Goal: Task Accomplishment & Management: Complete application form

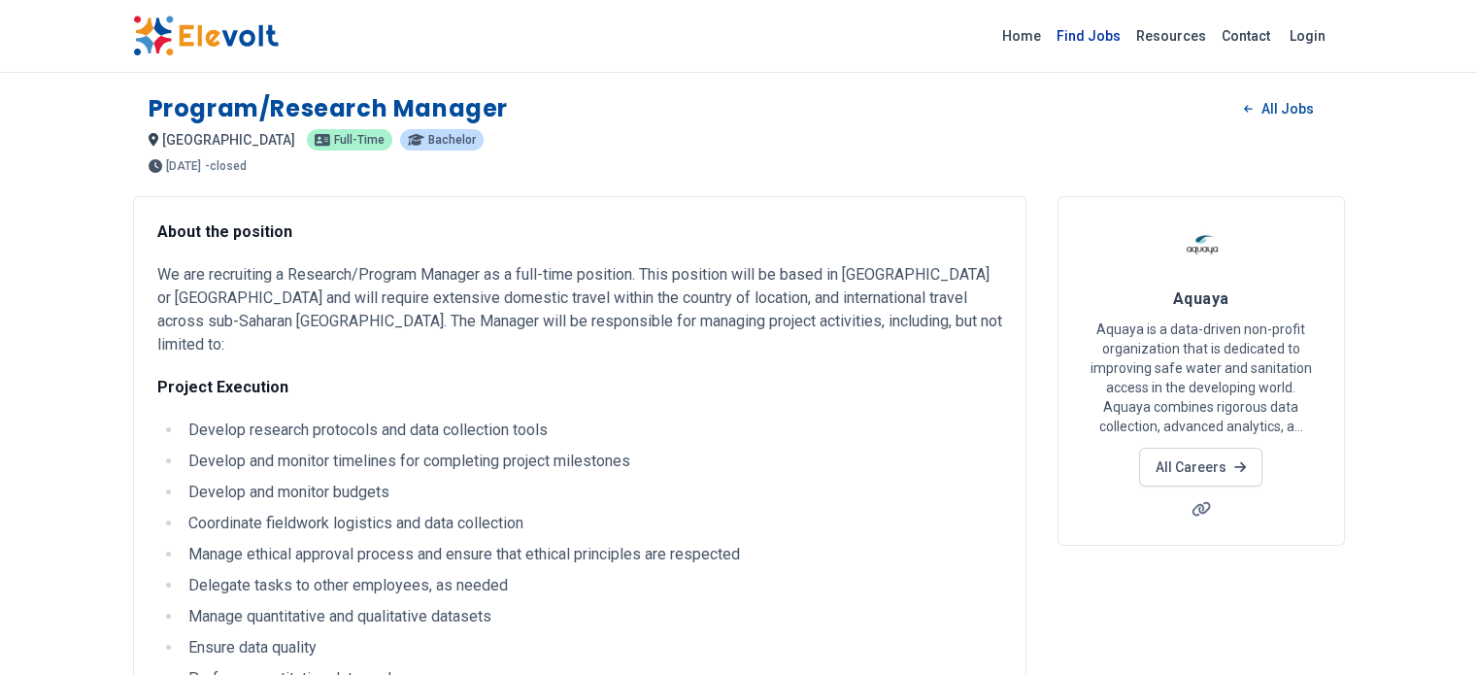
click at [1128, 34] on link "Find Jobs" at bounding box center [1089, 35] width 80 height 31
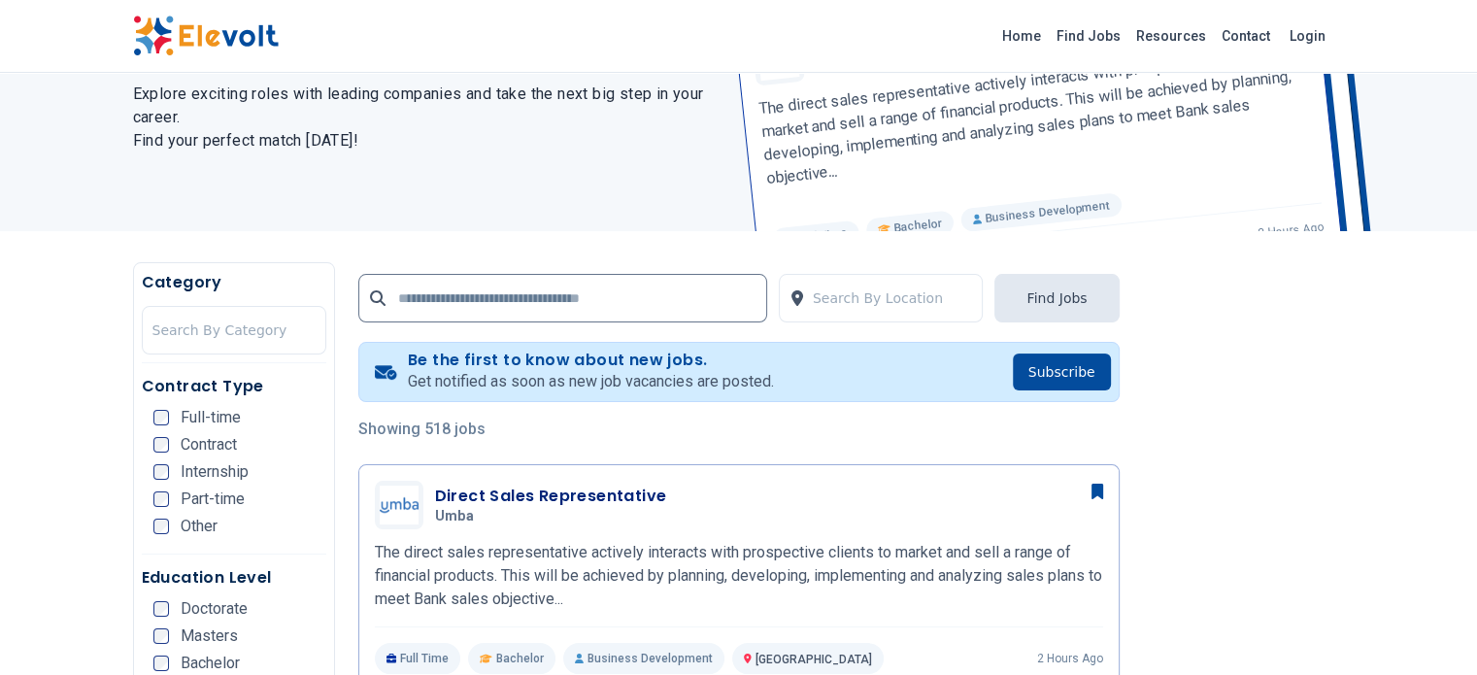
scroll to position [194, 0]
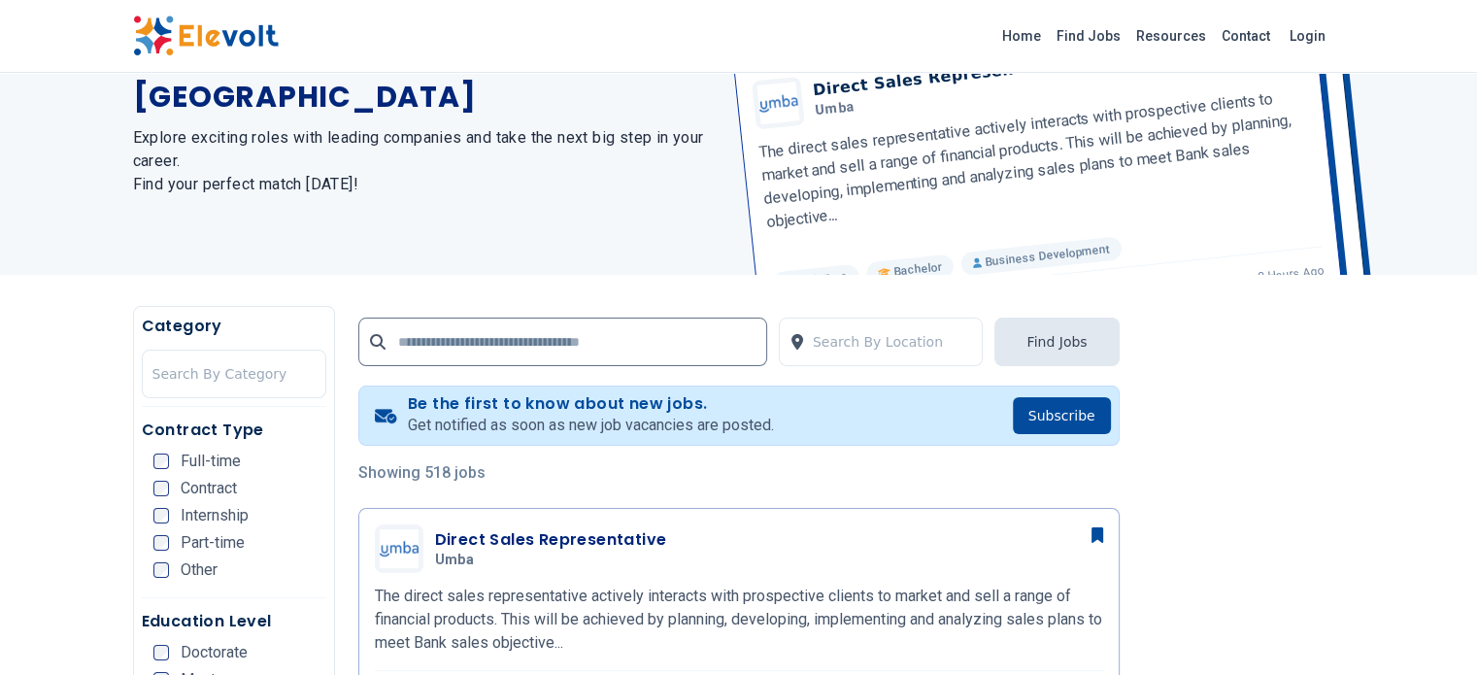
scroll to position [194, 0]
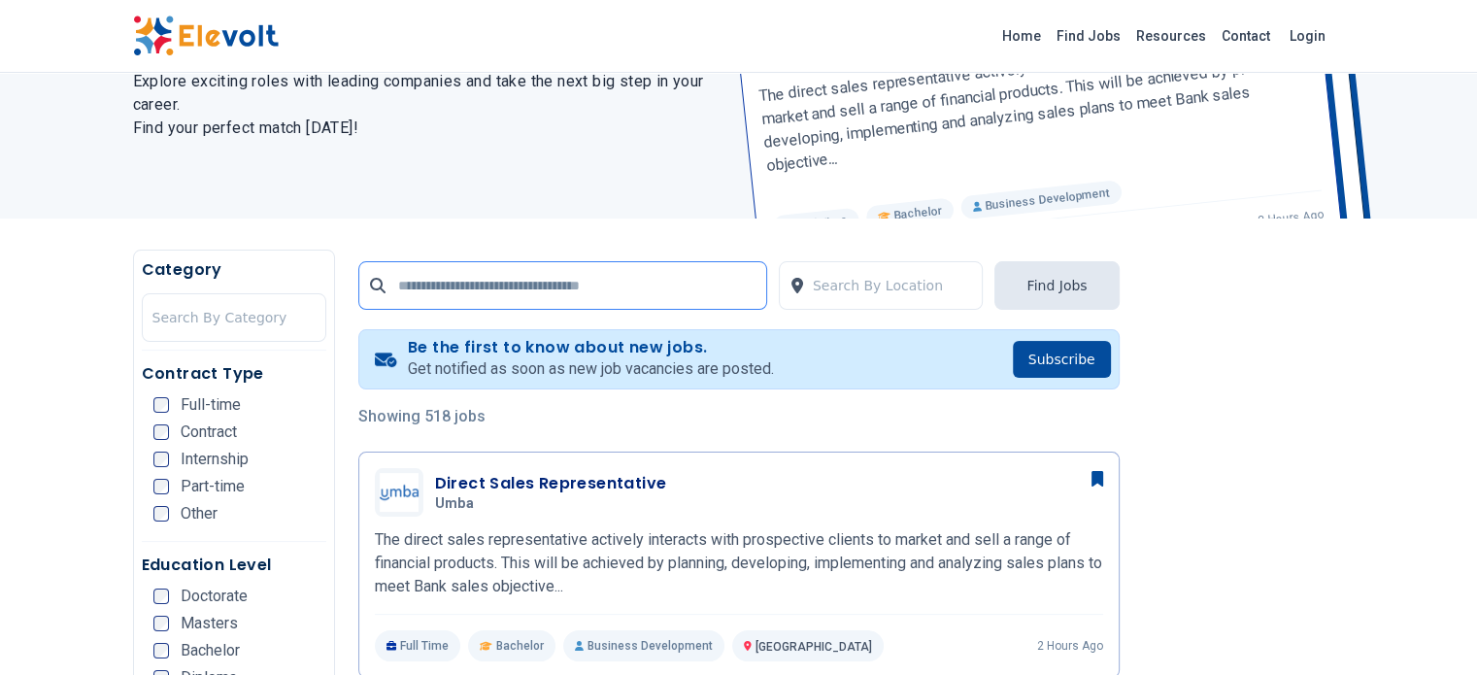
click at [513, 298] on input "text" at bounding box center [562, 285] width 409 height 49
type input "********"
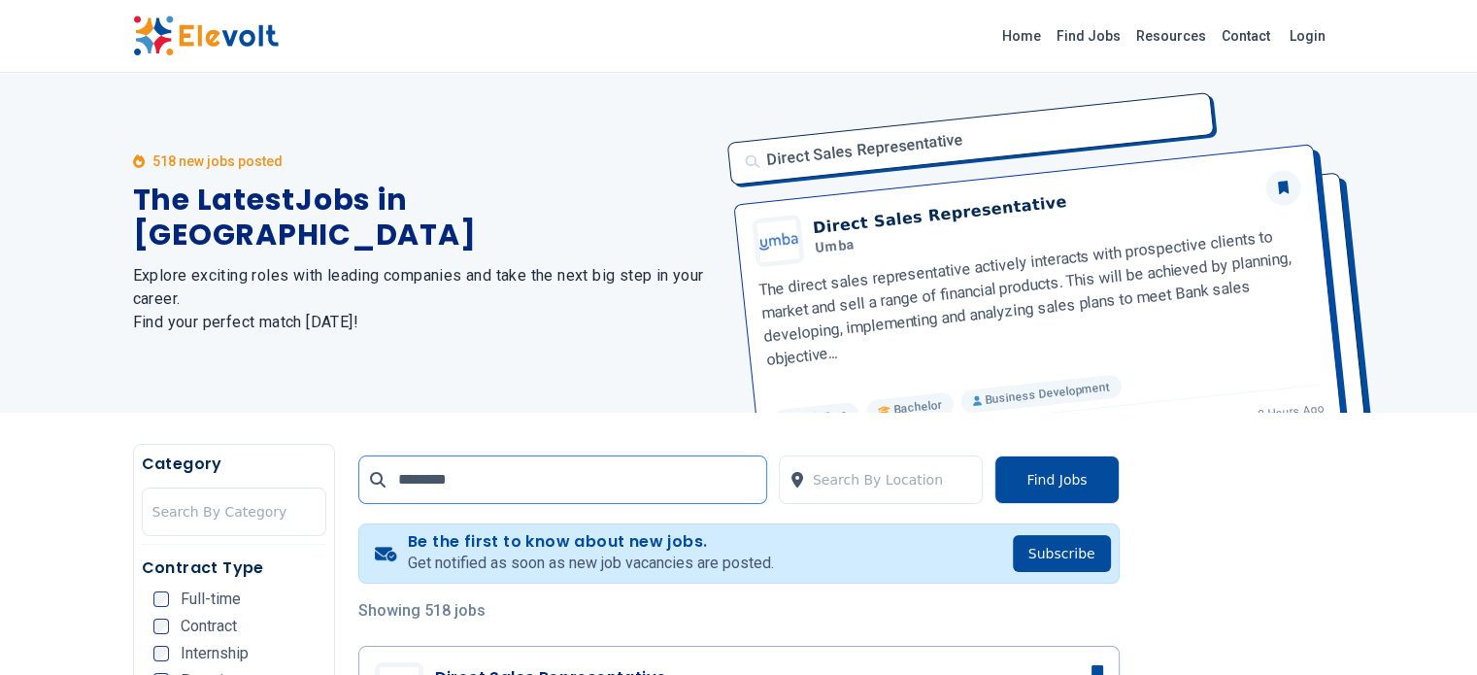
scroll to position [0, 0]
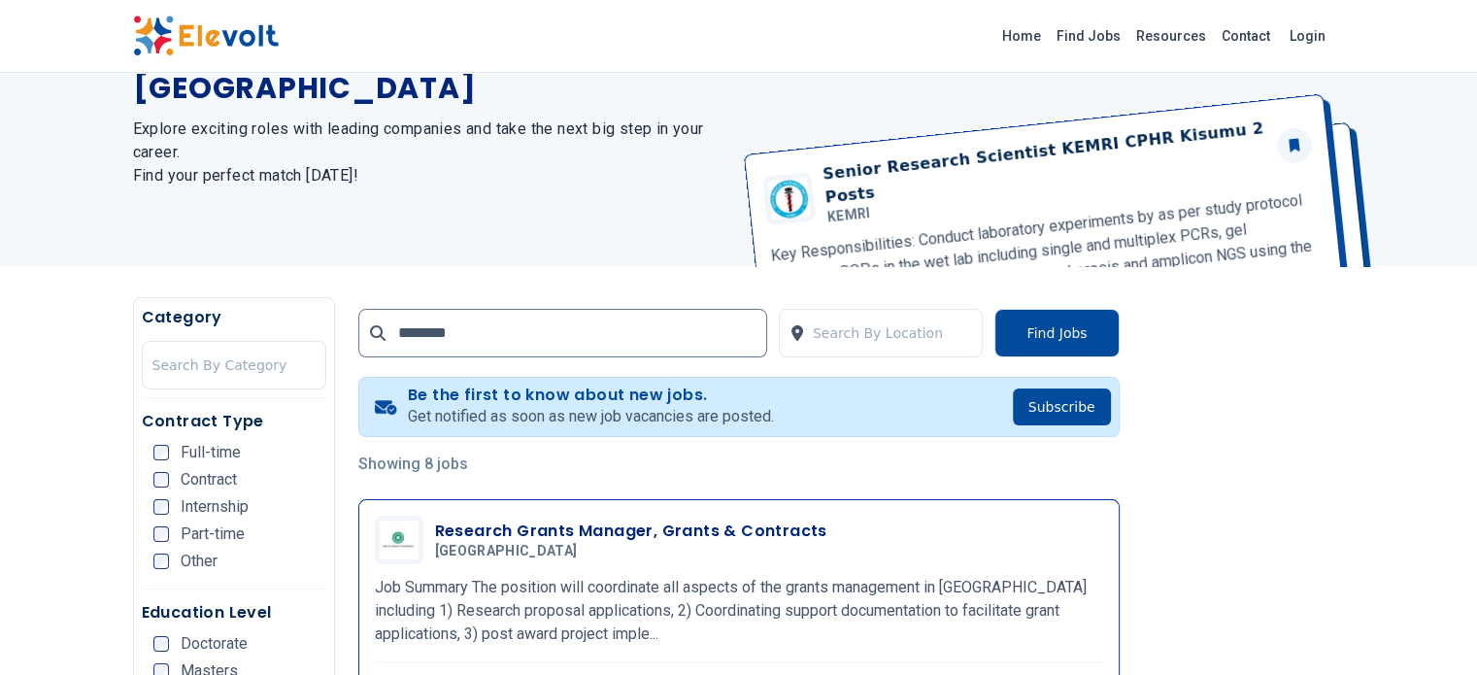
scroll to position [291, 0]
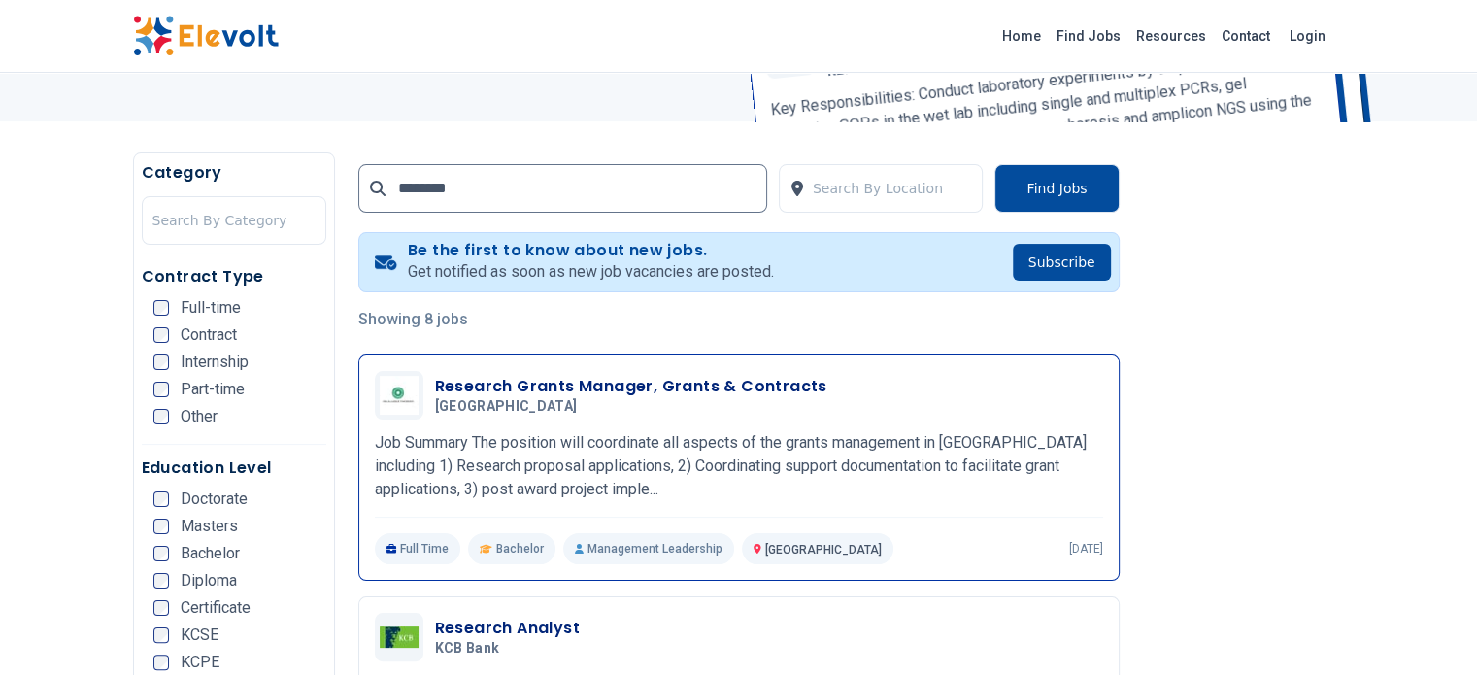
click at [498, 376] on h3 "Research Grants Manager, Grants & Contracts" at bounding box center [631, 386] width 392 height 23
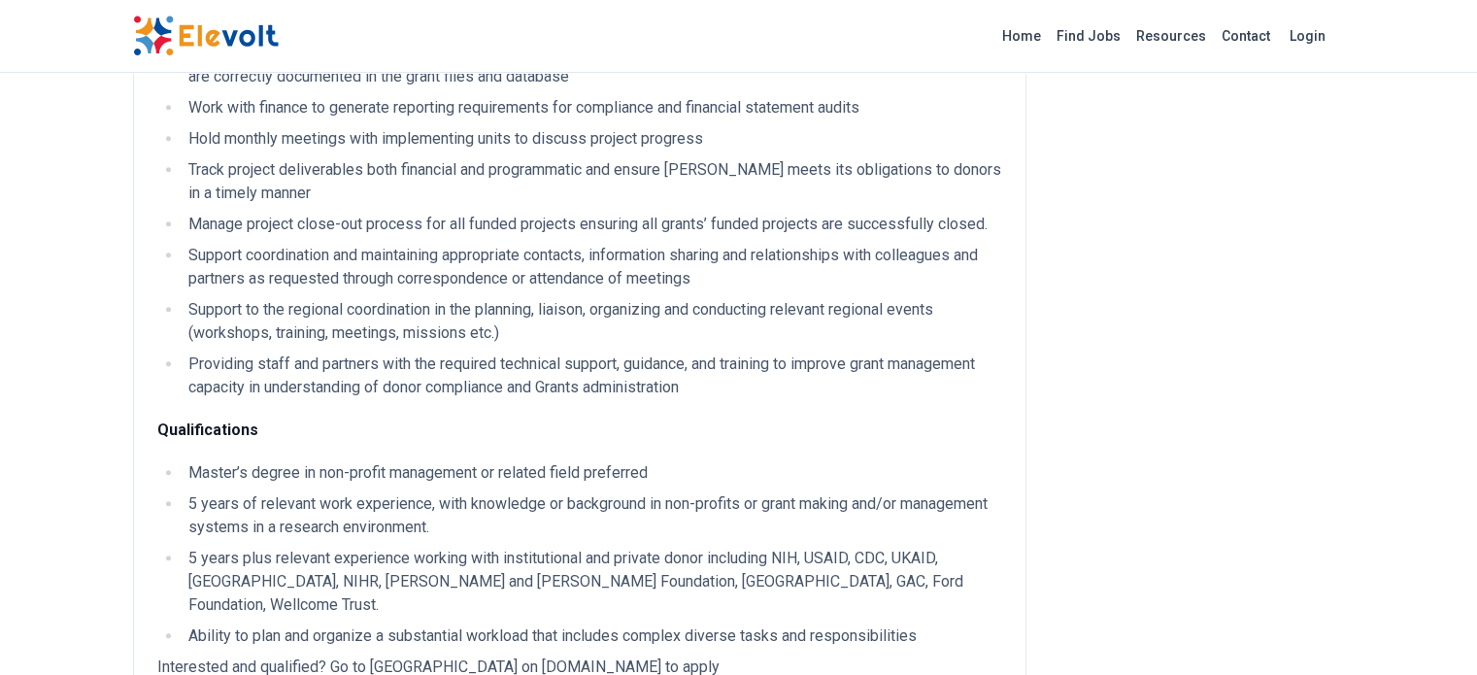
scroll to position [874, 0]
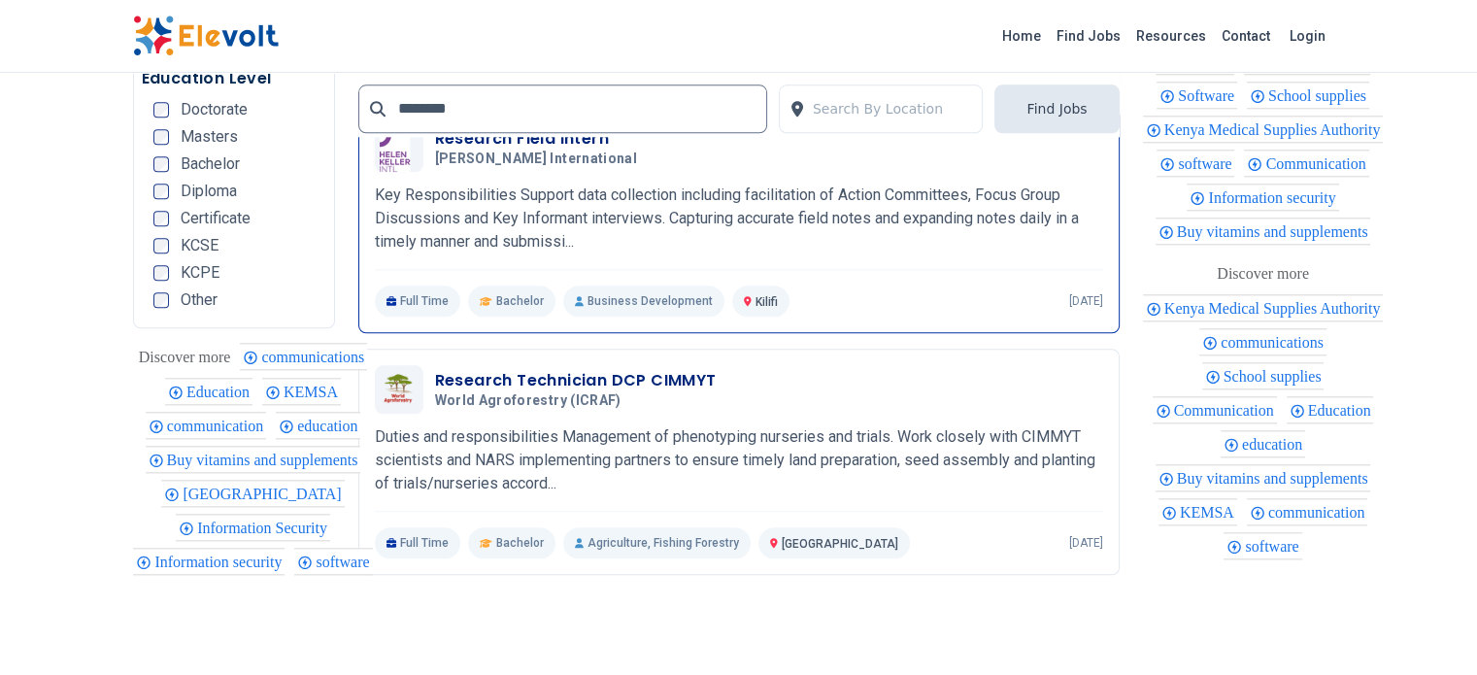
scroll to position [1830, 0]
